Goal: Information Seeking & Learning: Learn about a topic

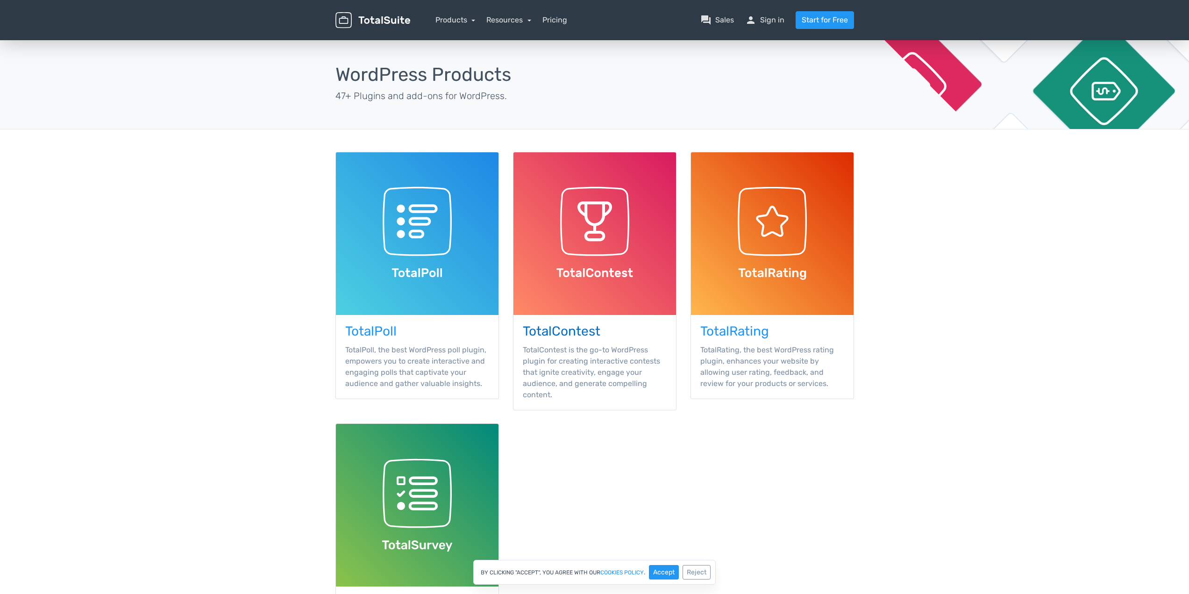
click at [554, 189] on img at bounding box center [594, 233] width 163 height 163
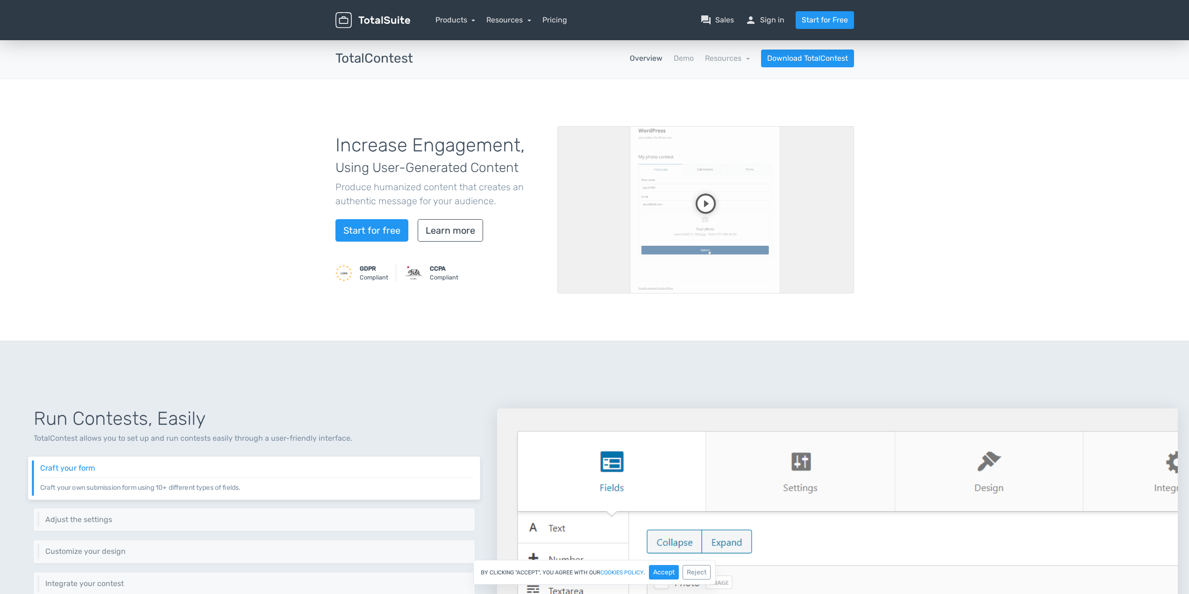
click at [560, 28] on nav "Products TotalPoll WordPress Poll and Contest Plugin TotalContest WordPress Con…" at bounding box center [639, 20] width 444 height 18
click at [555, 20] on link "Pricing" at bounding box center [554, 19] width 25 height 11
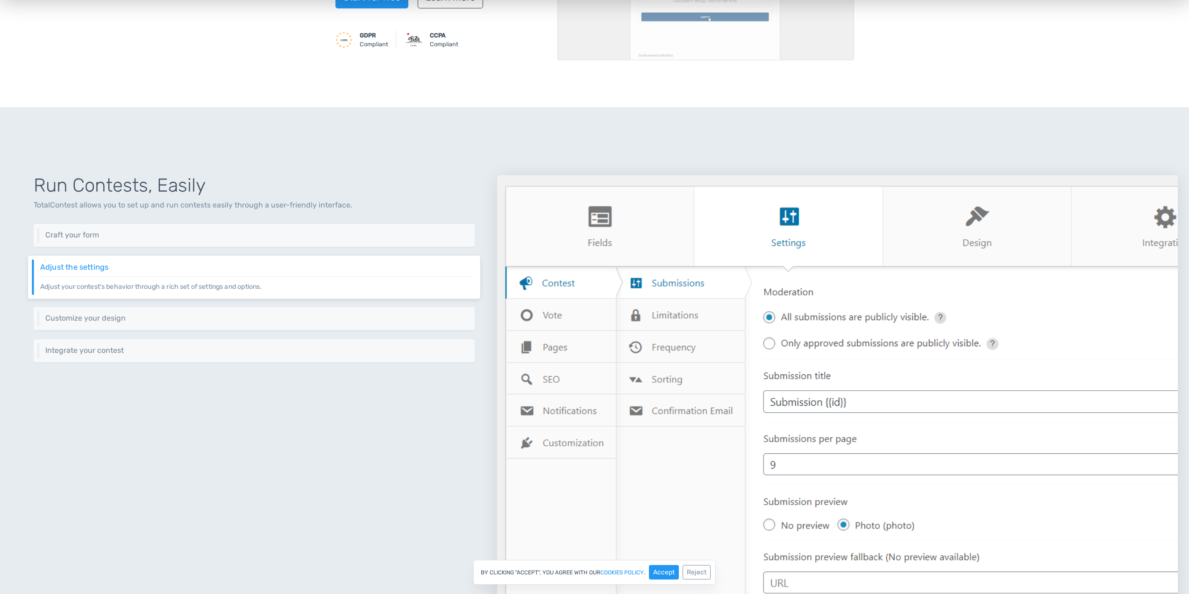
scroll to position [234, 0]
click at [162, 230] on h6 "Craft your form" at bounding box center [256, 234] width 433 height 8
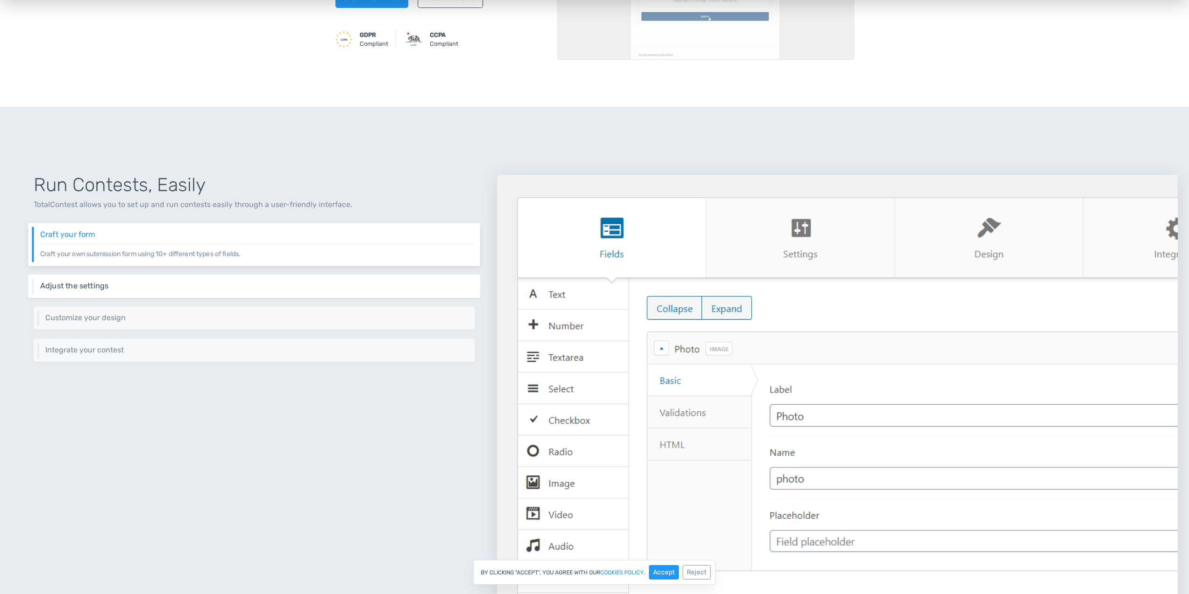
click at [147, 287] on h6 "Adjust the settings" at bounding box center [256, 286] width 433 height 8
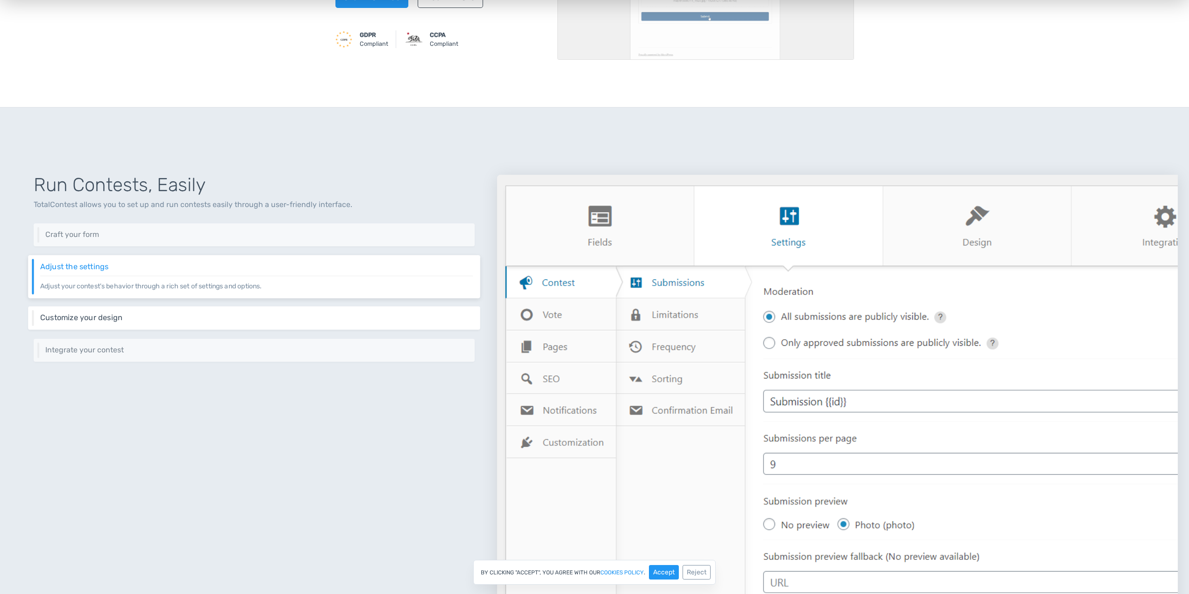
click at [155, 308] on div "Customize your design Keep your website's design consistent by customizing the …" at bounding box center [254, 317] width 452 height 23
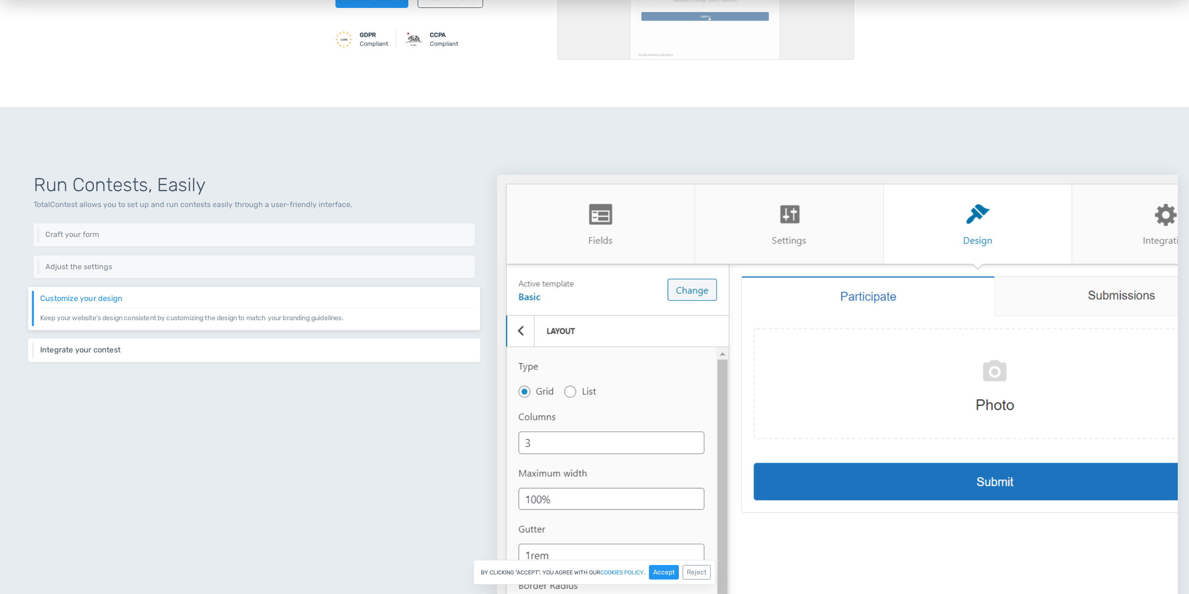
click at [152, 342] on div "Integrate your contest Integrate your contest easily using different methods in…" at bounding box center [254, 349] width 452 height 23
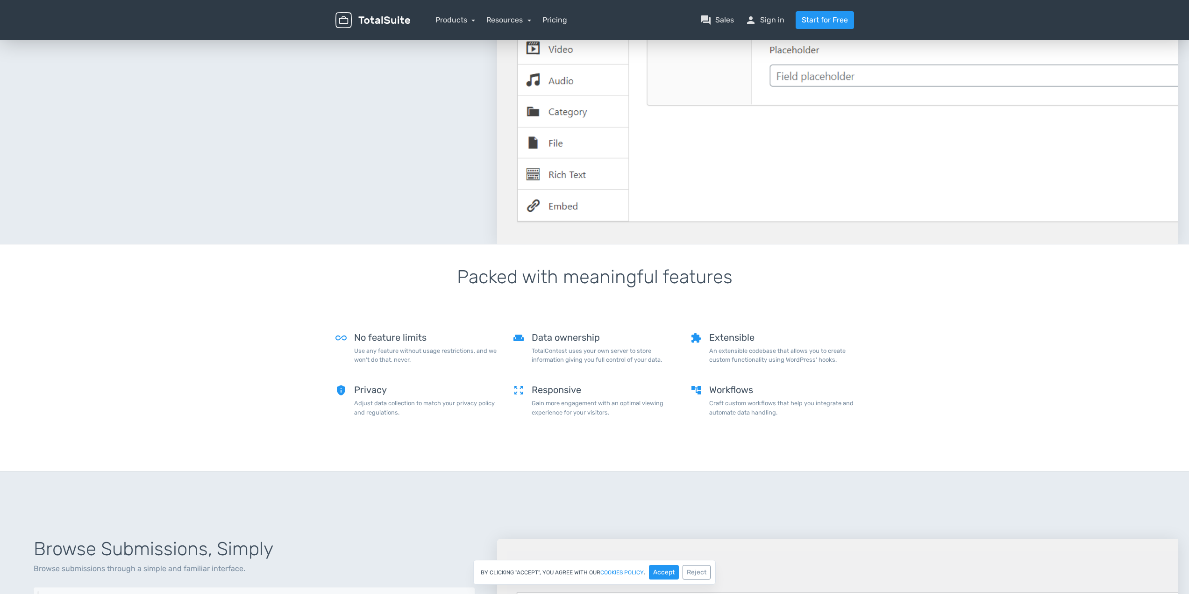
scroll to position [1026, 0]
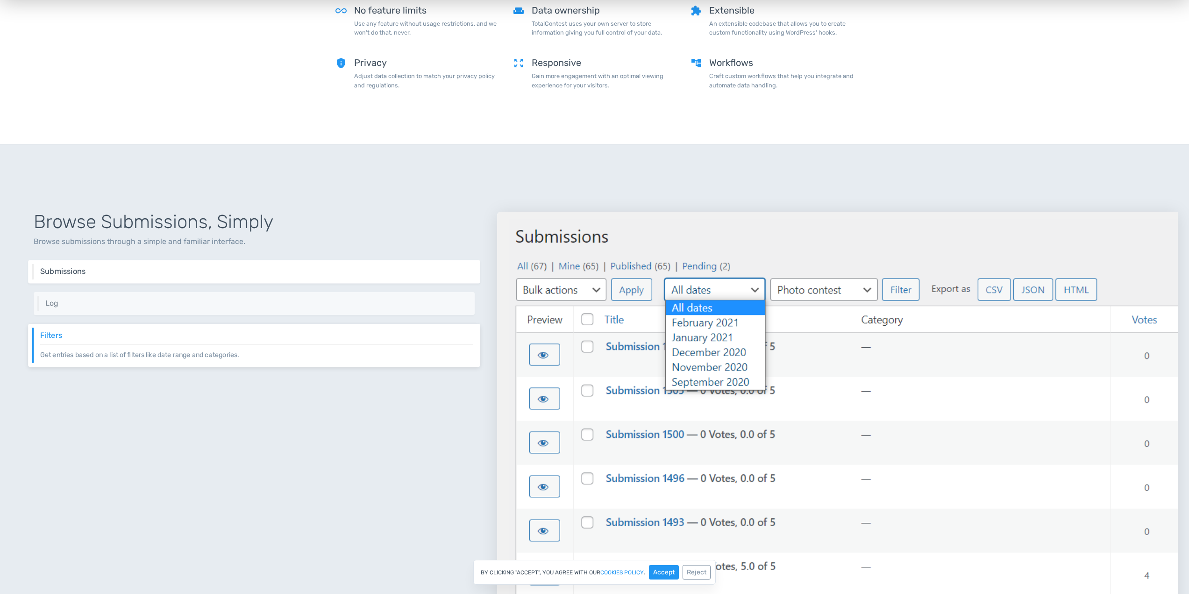
click at [168, 266] on div "Submissions Browse submissions through an intuitive interface." at bounding box center [254, 271] width 452 height 23
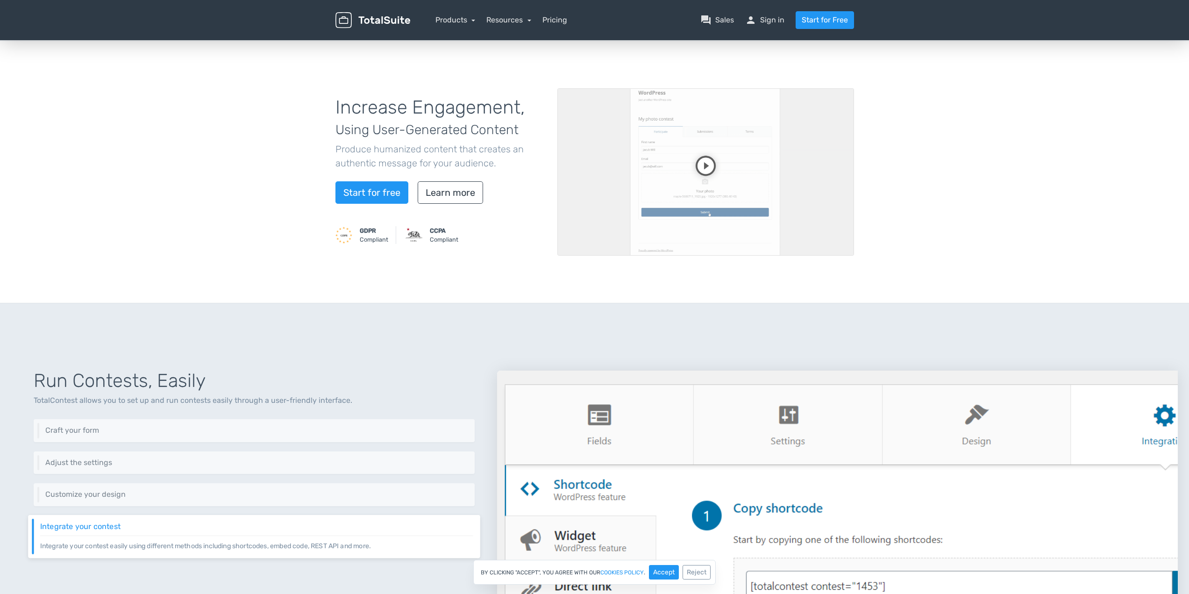
scroll to position [0, 0]
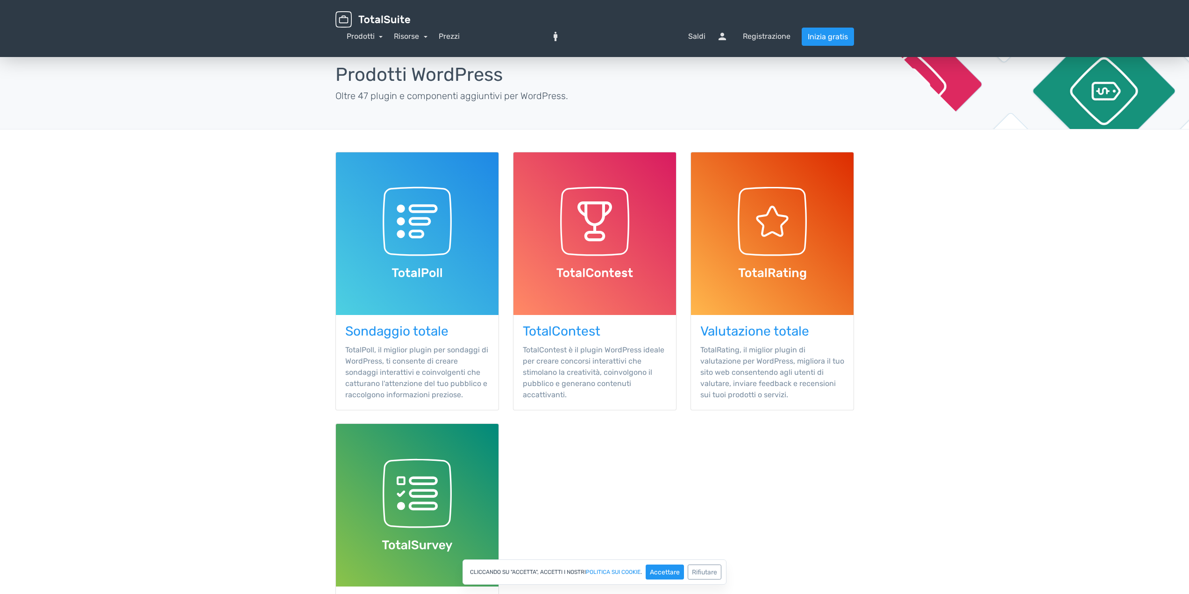
click at [986, 245] on main "Prodotti TotalSuite Prodotti WordPress Oltre 47 plugin e componenti aggiuntivi …" at bounding box center [594, 377] width 1189 height 679
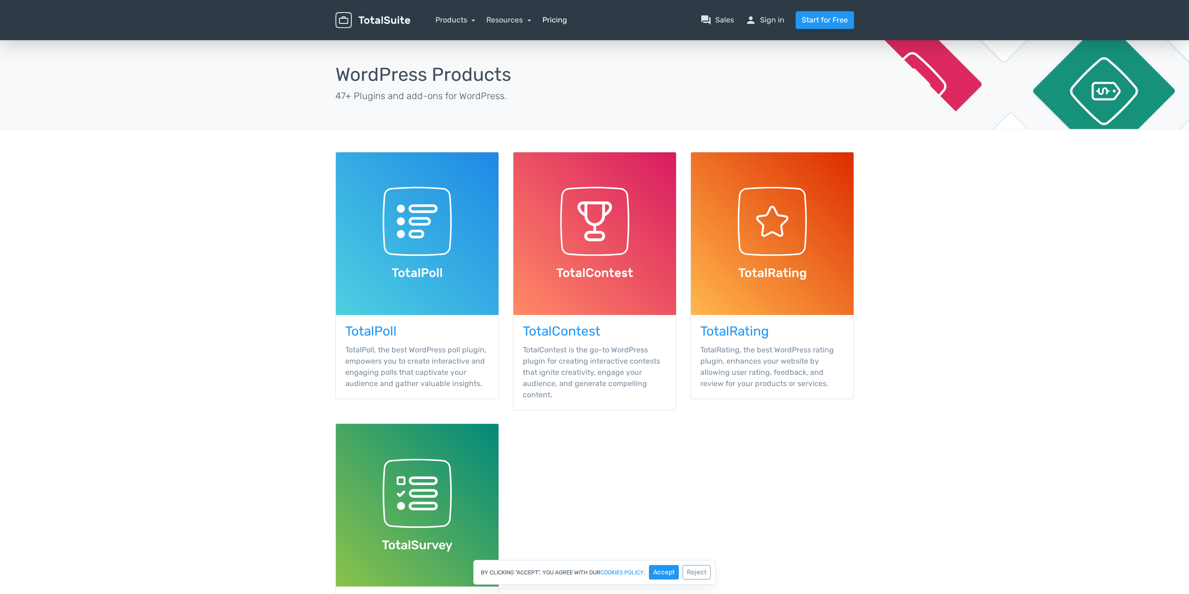
click at [545, 19] on link "Pricing" at bounding box center [554, 19] width 25 height 11
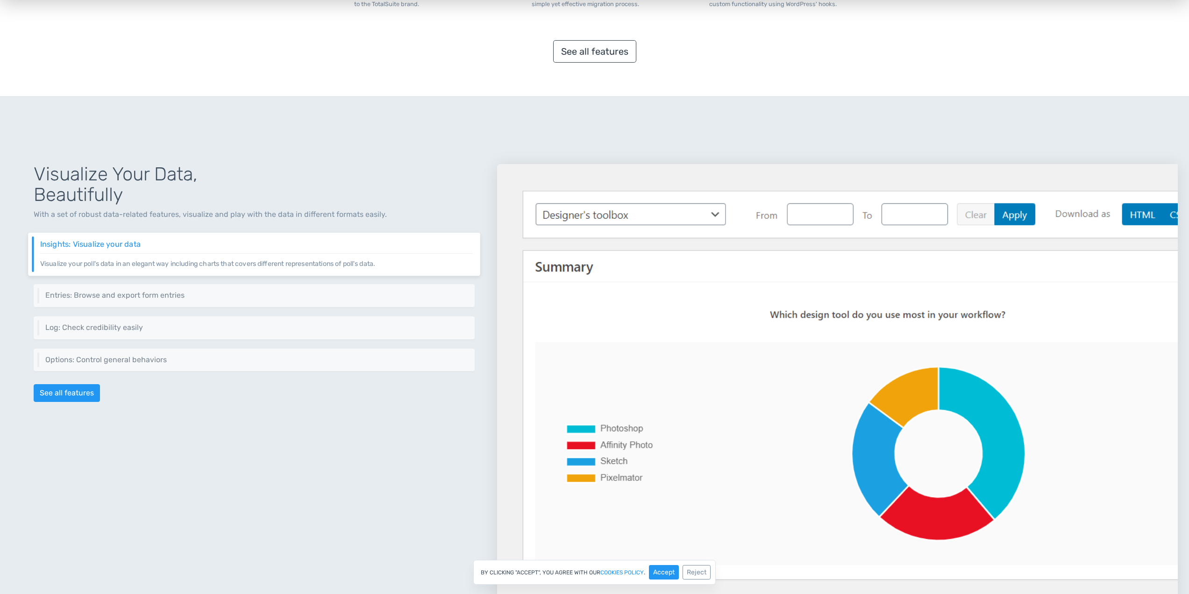
scroll to position [1168, 0]
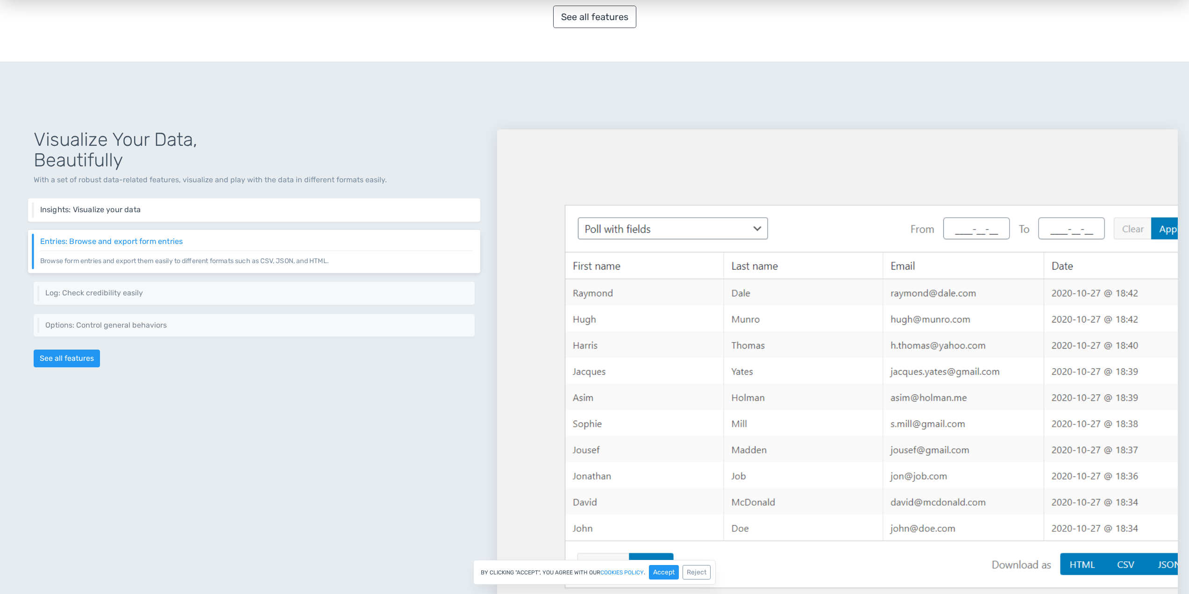
click at [227, 212] on h6 "Insights: Visualize your data" at bounding box center [256, 210] width 433 height 8
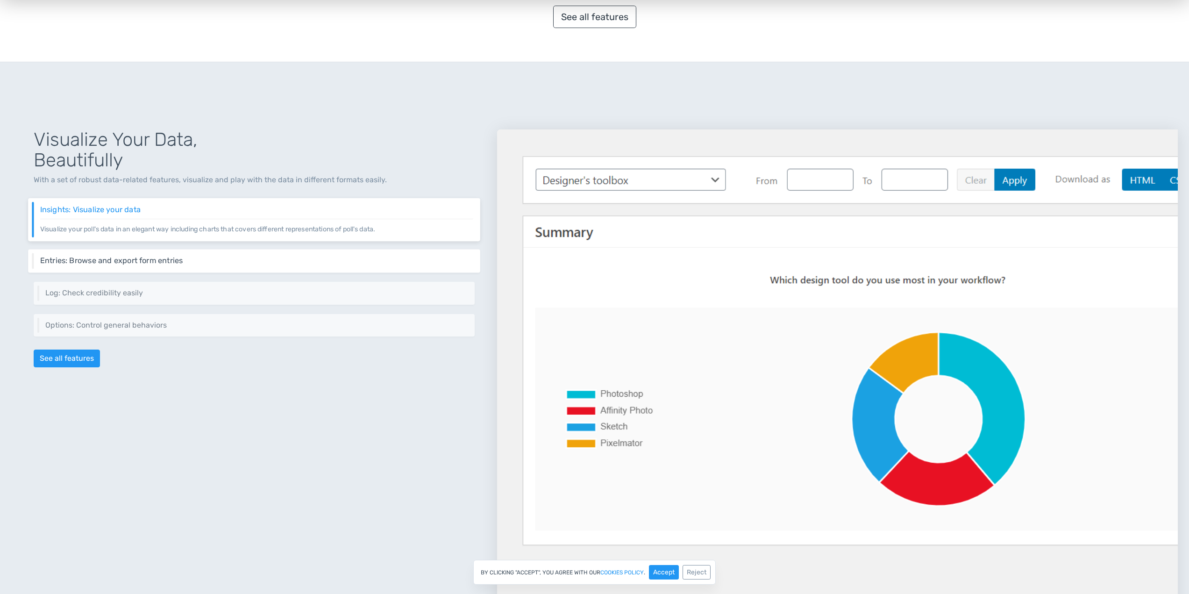
click at [228, 254] on div "Entries: Browse and export form entries Browse form entries and export them eas…" at bounding box center [254, 260] width 452 height 23
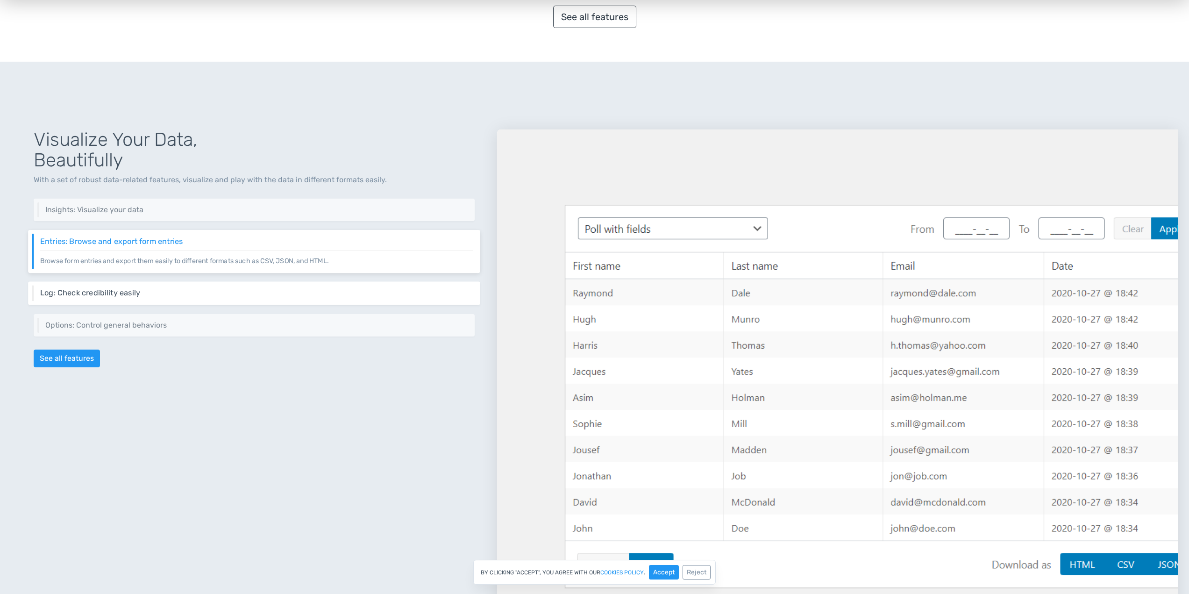
click at [220, 283] on div "Log: Check credibility easily Every vote request is logged with all details, in…" at bounding box center [254, 292] width 452 height 23
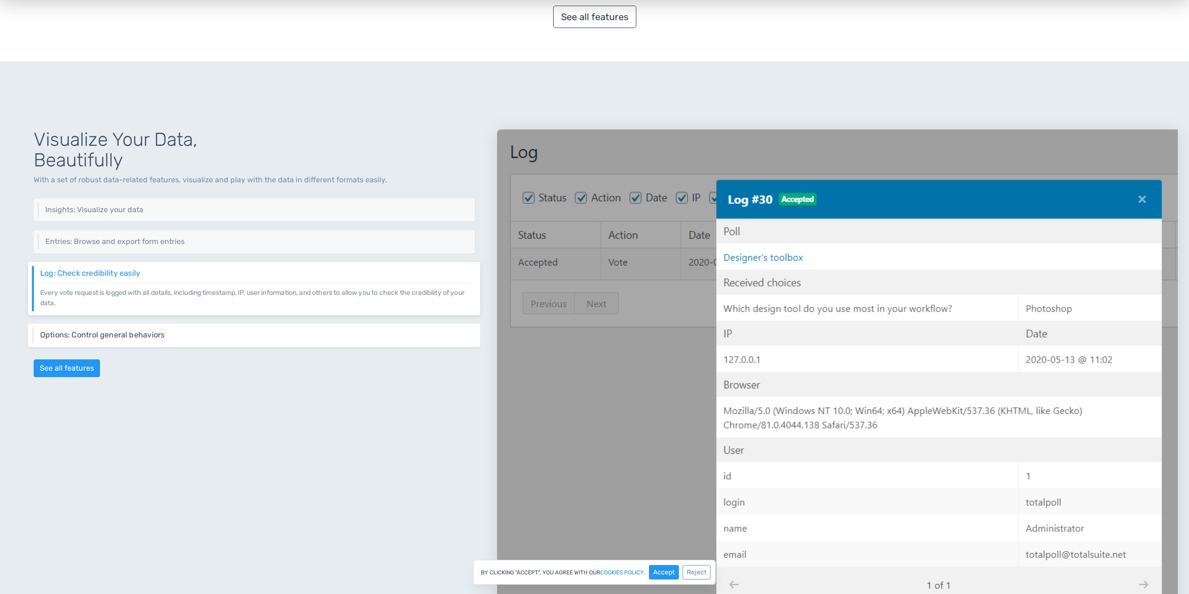
click at [223, 331] on h6 "Options: Control general behaviors" at bounding box center [256, 334] width 433 height 8
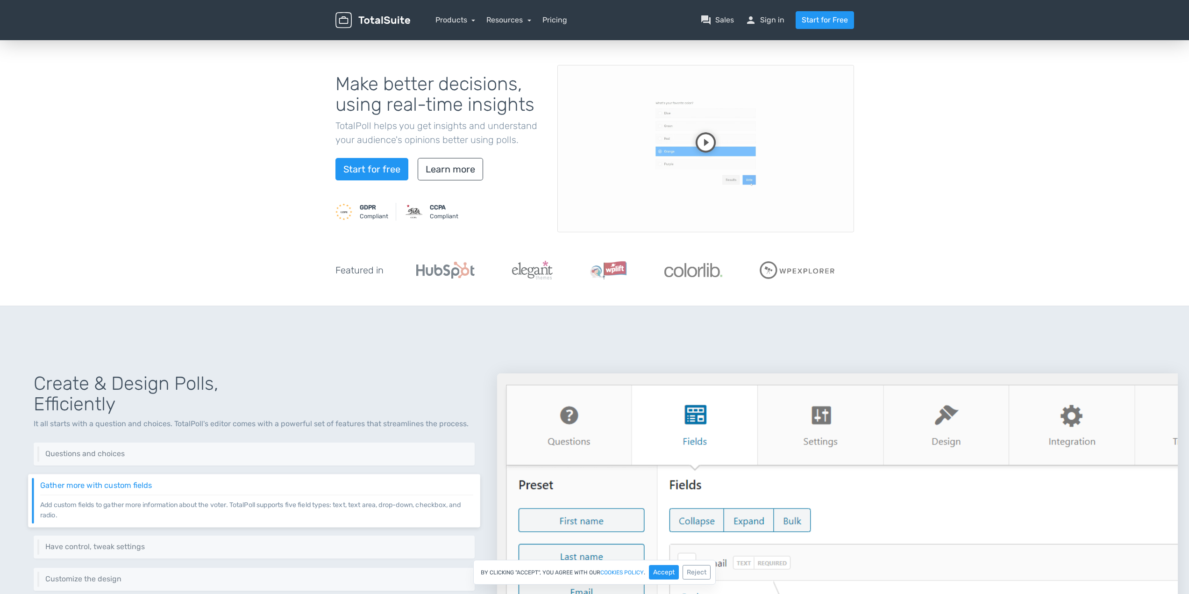
scroll to position [0, 0]
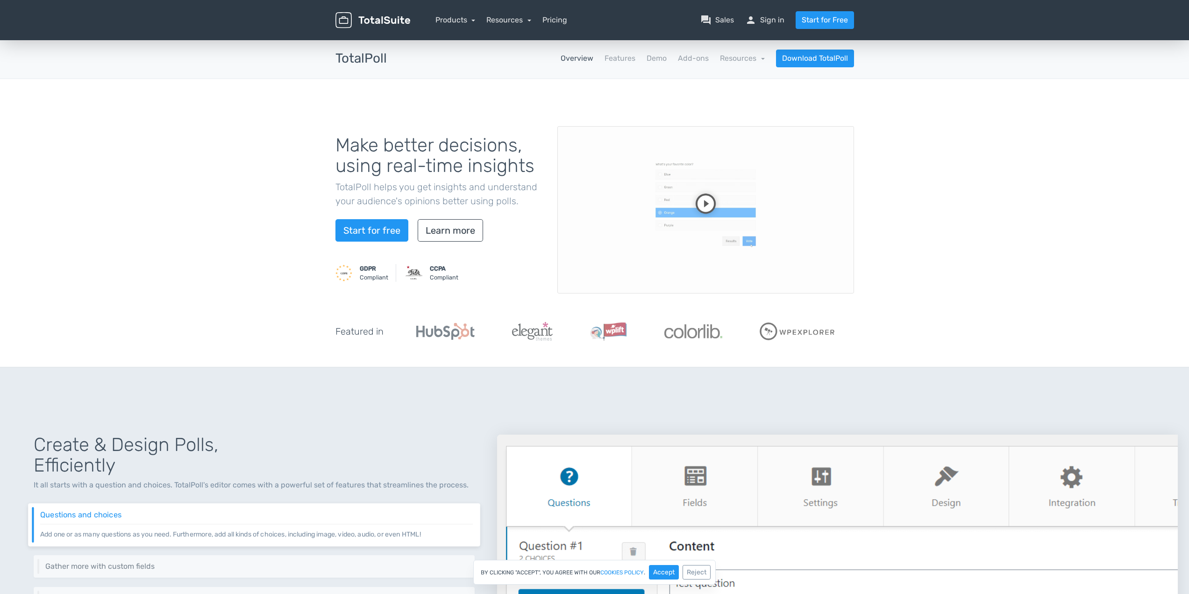
click at [964, 92] on div "Make better decisions, using real-time insights TotalPoll helps you get insight…" at bounding box center [594, 223] width 1189 height 288
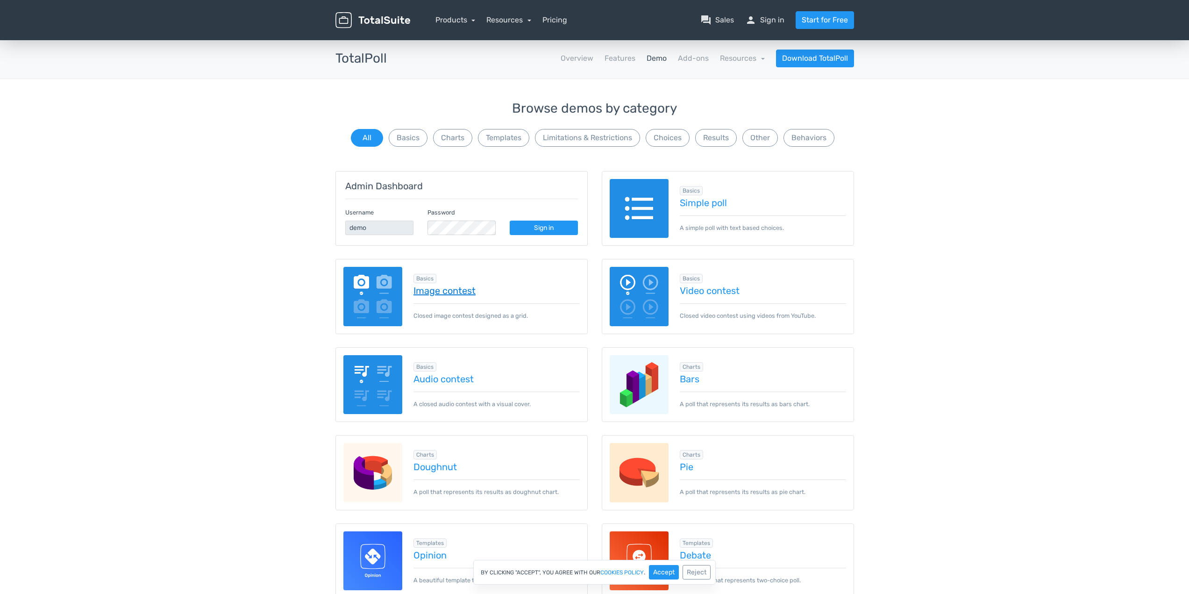
click at [453, 295] on link "Image contest" at bounding box center [496, 290] width 166 height 10
click at [692, 214] on div "Basics Simple poll A simple poll with text based choices." at bounding box center [756, 208] width 177 height 48
click at [702, 206] on link "Simple poll" at bounding box center [763, 203] width 166 height 10
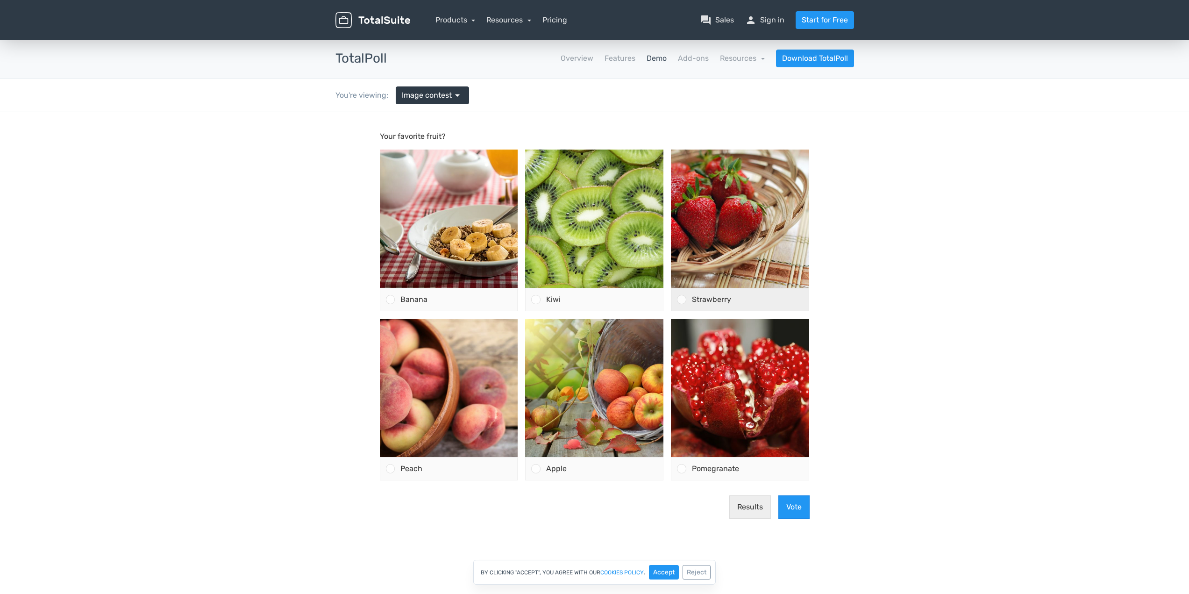
click at [706, 302] on span "Strawberry" at bounding box center [711, 299] width 39 height 9
click at [681, 299] on input "Strawberry" at bounding box center [681, 299] width 0 height 0
click at [706, 302] on span "Strawberry" at bounding box center [711, 299] width 39 height 9
click at [681, 299] on input "Strawberry" at bounding box center [681, 299] width 0 height 0
click at [598, 293] on div "Kiwi" at bounding box center [601, 299] width 123 height 22
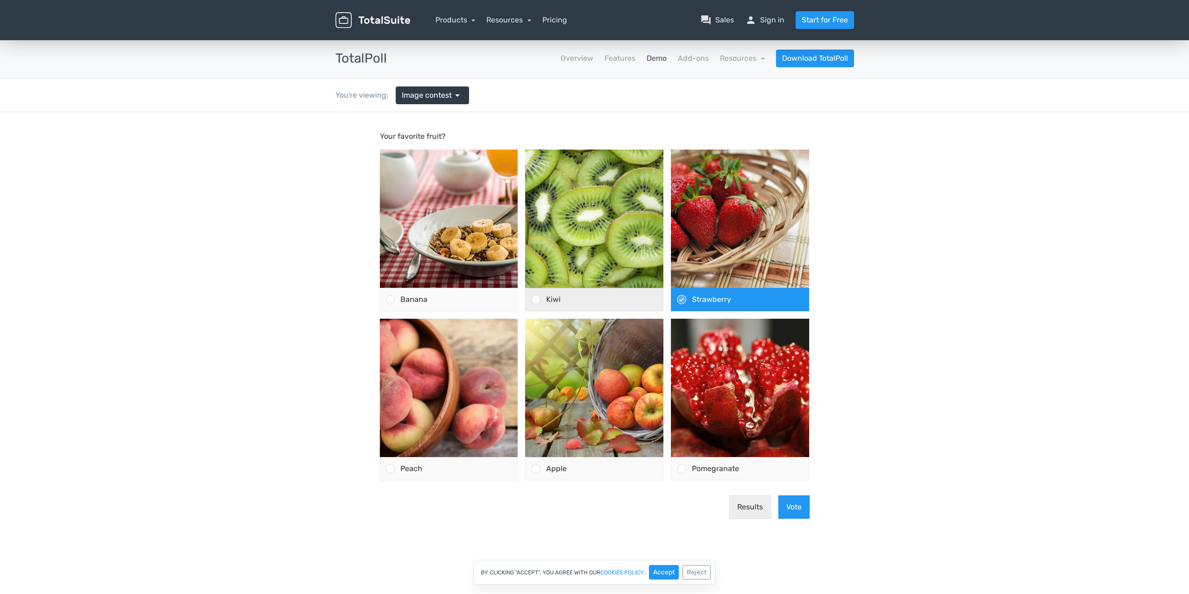
click at [536, 299] on input "Kiwi" at bounding box center [536, 299] width 0 height 0
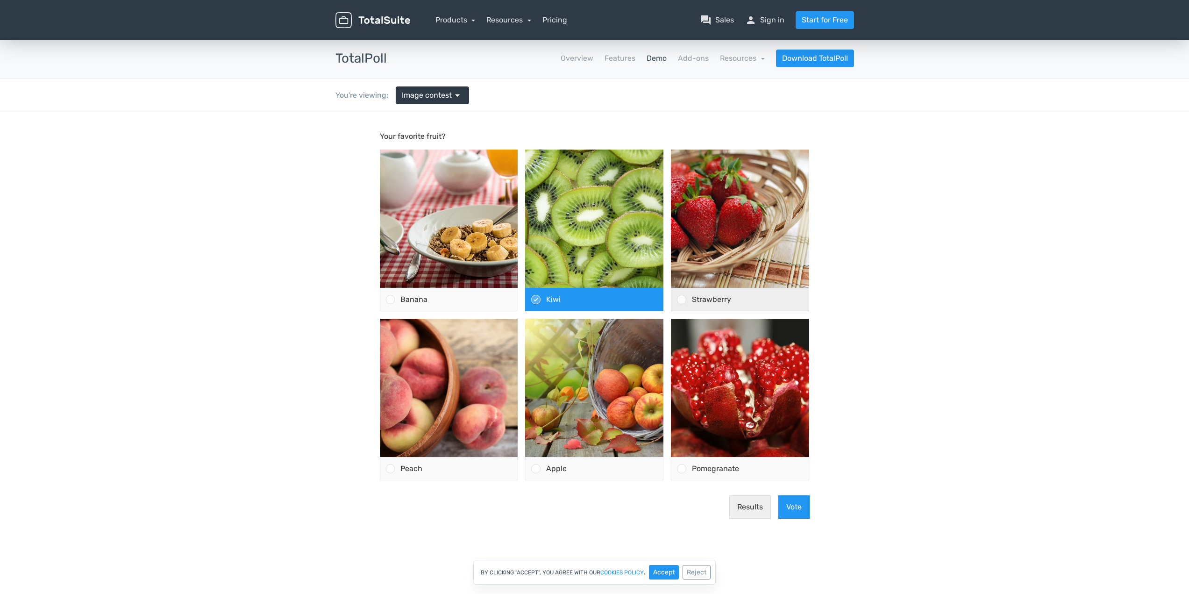
click at [708, 299] on span "Strawberry" at bounding box center [711, 299] width 39 height 9
click at [681, 299] on input "Strawberry" at bounding box center [681, 299] width 0 height 0
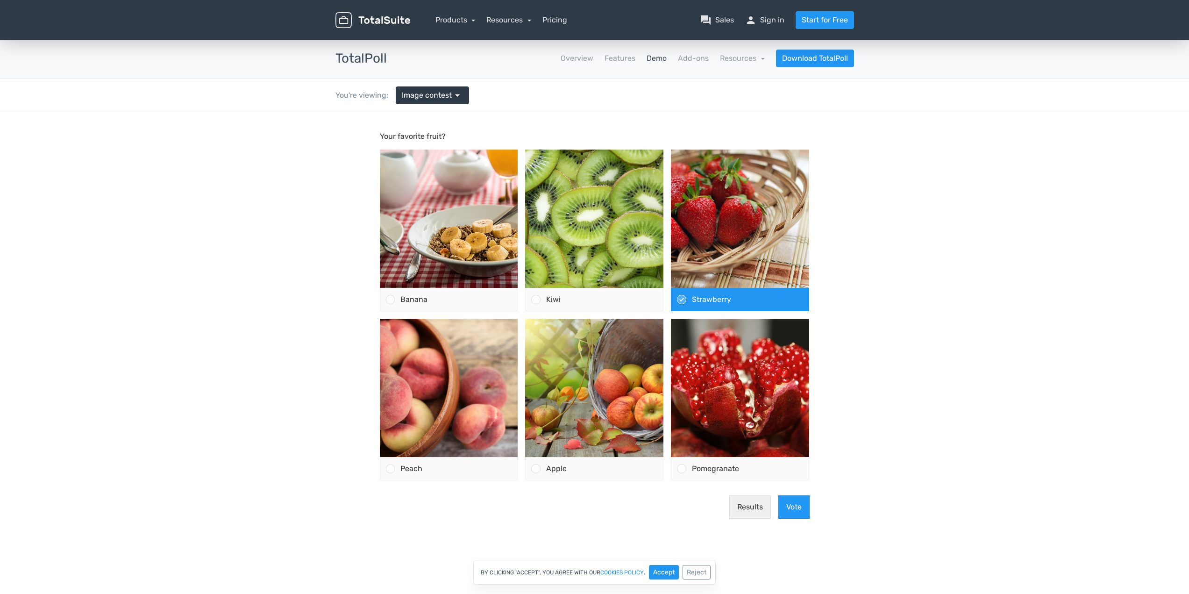
click at [915, 257] on body "Your favorite fruit? Banana" at bounding box center [594, 337] width 1189 height 451
click at [437, 93] on span "Image contest" at bounding box center [427, 95] width 50 height 11
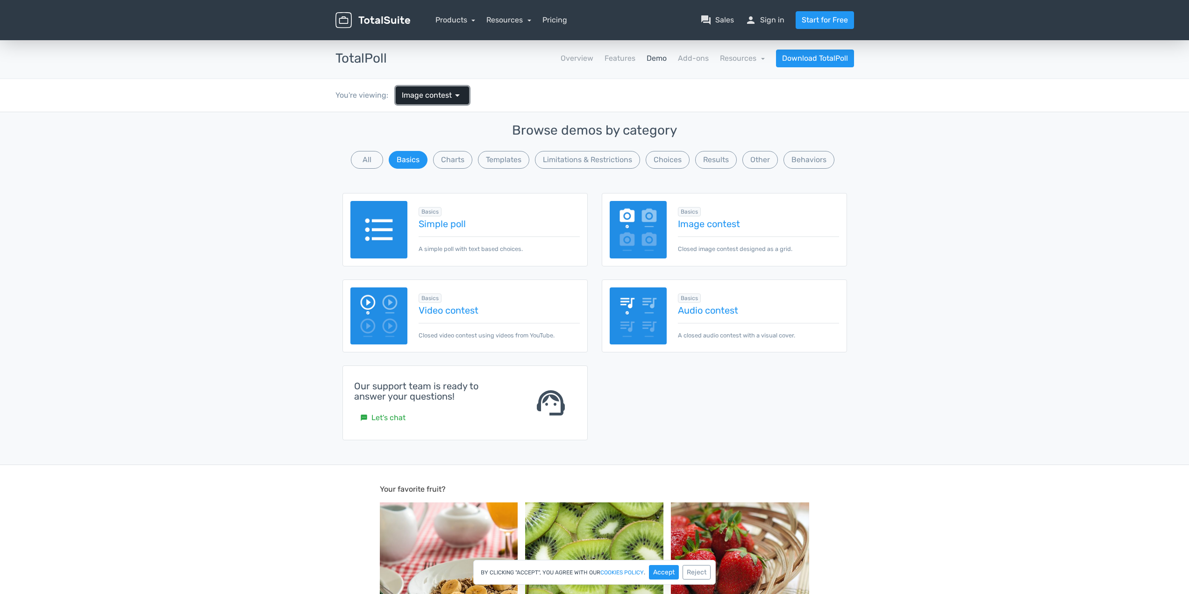
click at [437, 93] on span "Image contest" at bounding box center [427, 95] width 50 height 11
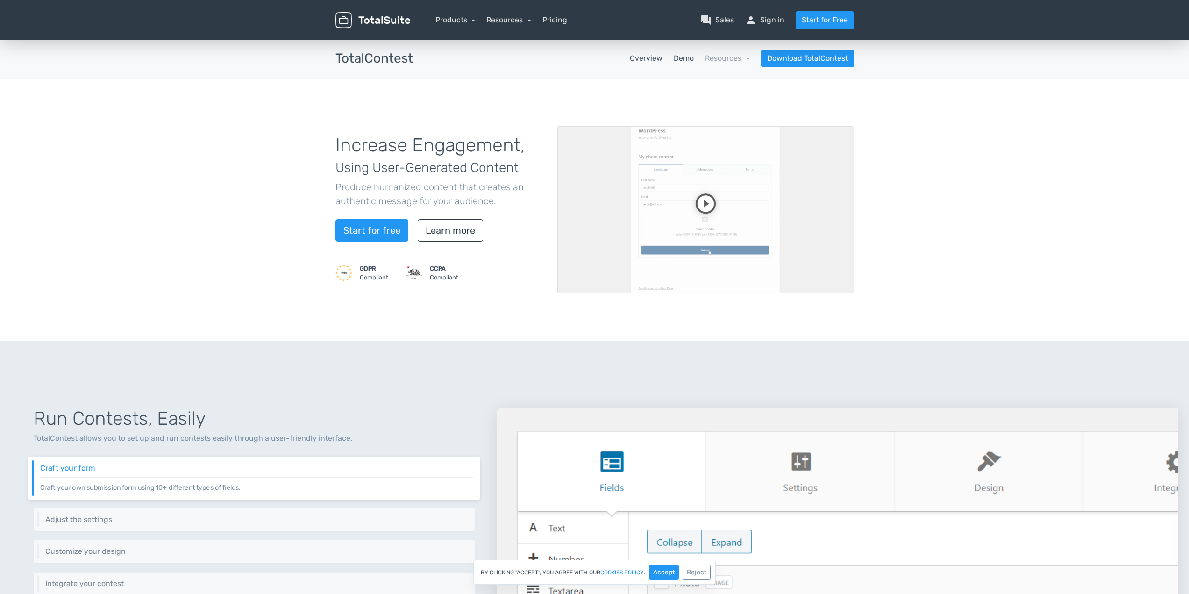
click at [687, 60] on link "Demo" at bounding box center [683, 58] width 20 height 11
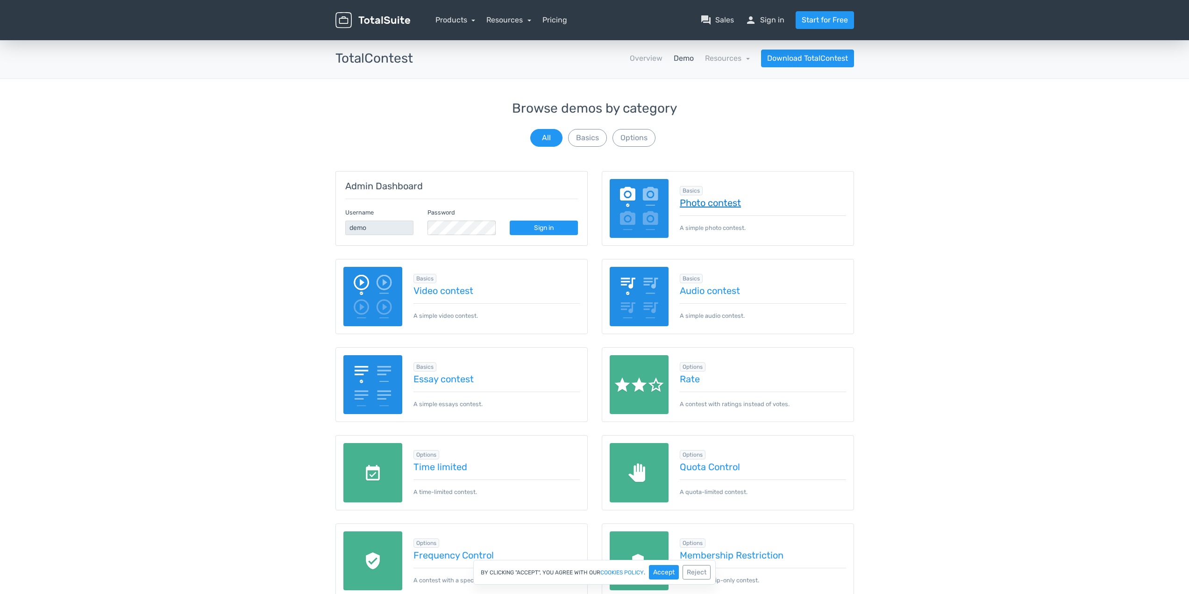
click at [747, 201] on link "Photo contest" at bounding box center [763, 203] width 166 height 10
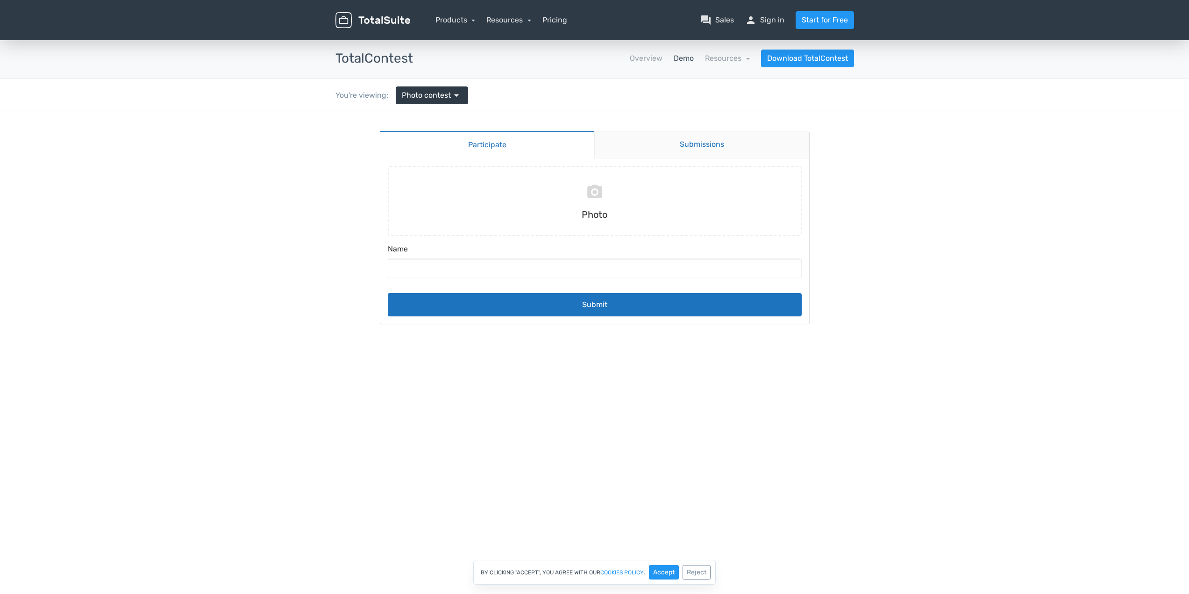
click at [704, 142] on link "Submissions" at bounding box center [701, 144] width 215 height 27
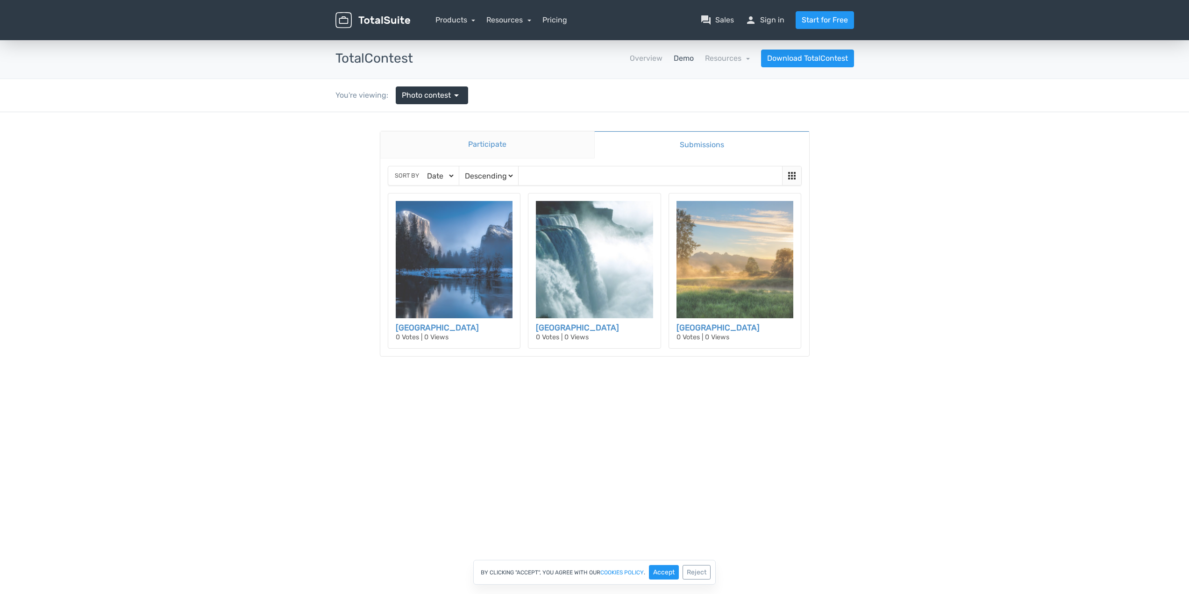
click at [486, 143] on link "Participate" at bounding box center [487, 144] width 214 height 27
